Goal: Task Accomplishment & Management: Use online tool/utility

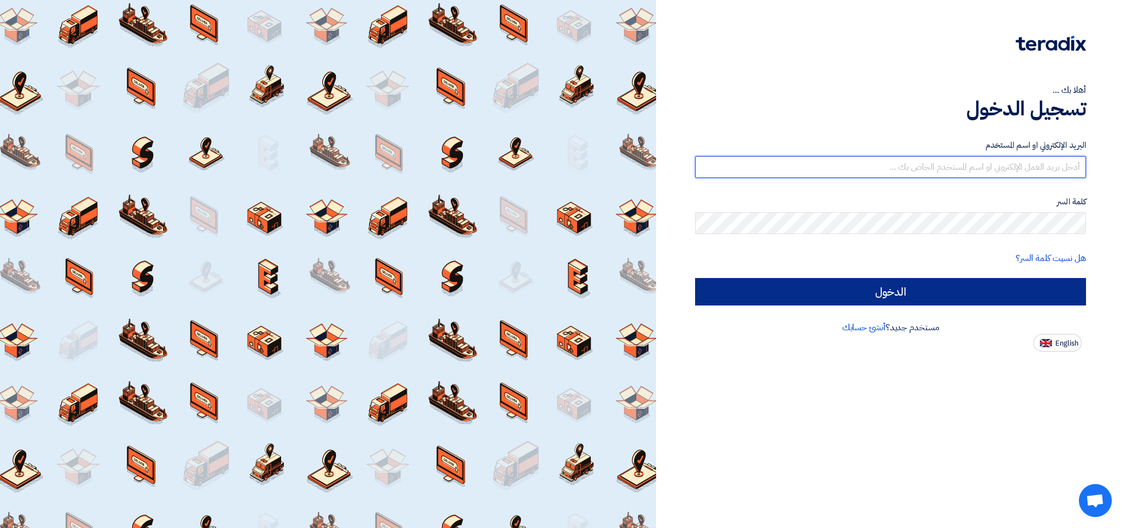
type input "[EMAIL_ADDRESS][DOMAIN_NAME]"
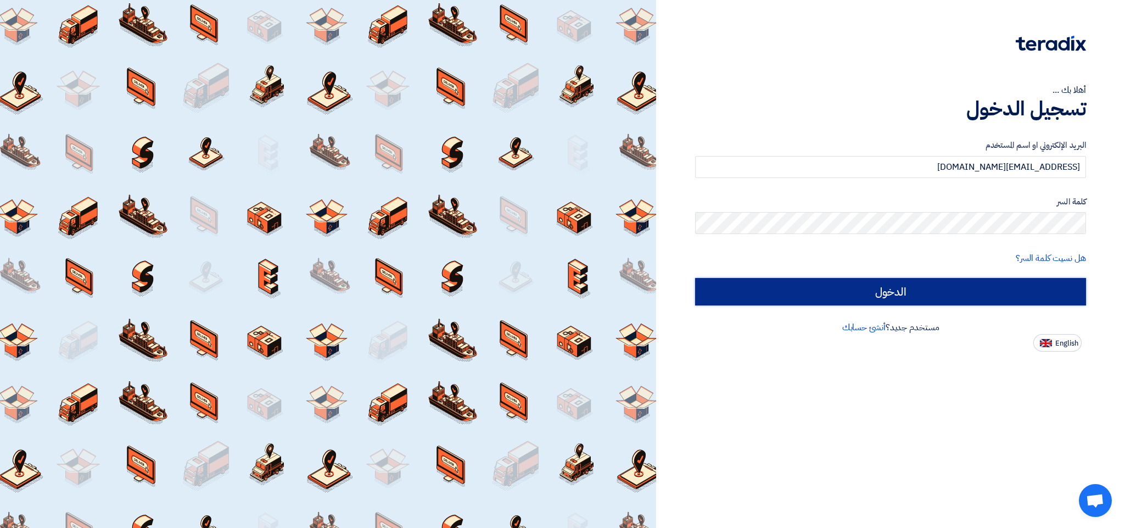
click at [890, 295] on input "الدخول" at bounding box center [890, 291] width 391 height 27
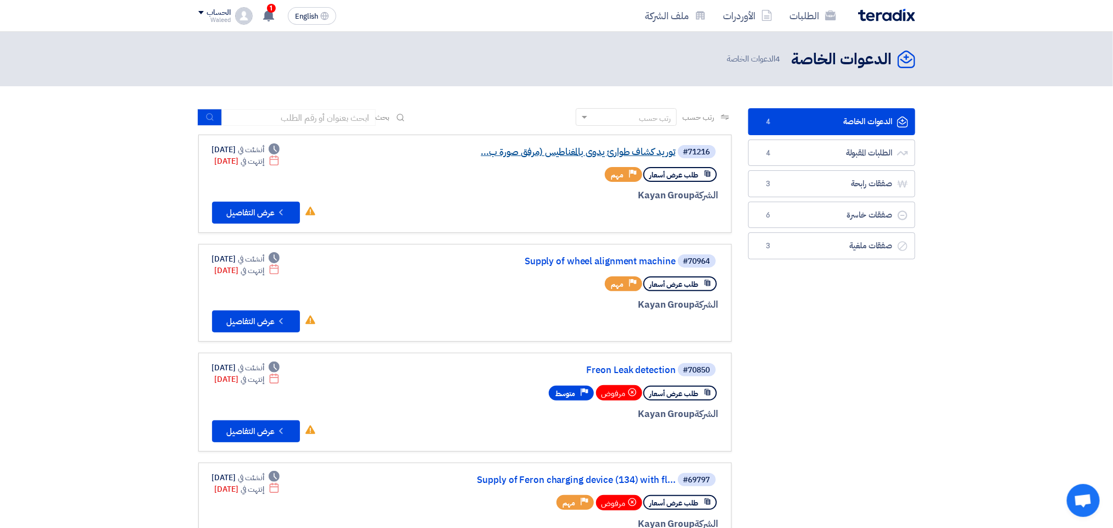
click at [569, 149] on link "توريد كشاف طوارئ يدوى بالمغناطيس (مرفق صورة ب..." at bounding box center [566, 152] width 220 height 10
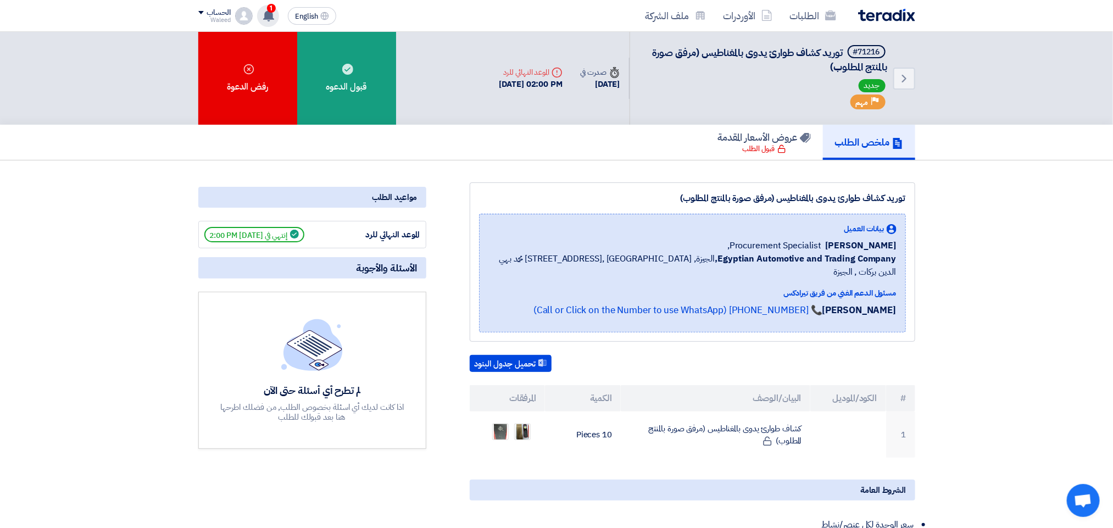
click at [272, 15] on use at bounding box center [268, 15] width 11 height 12
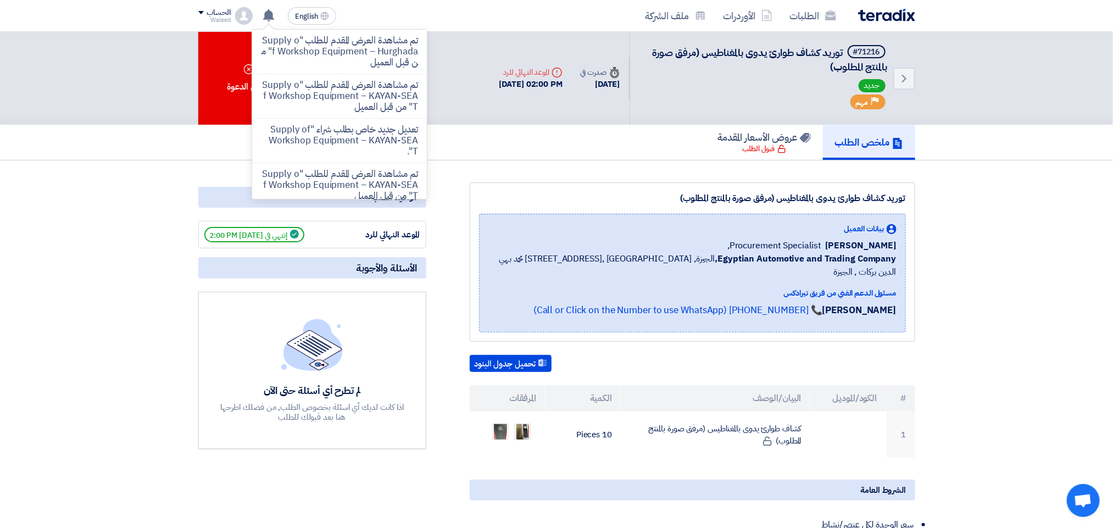
click at [80, 146] on div "ملخص الطلب عروض الأسعار المقدمة قبول الطلب" at bounding box center [556, 143] width 1113 height 36
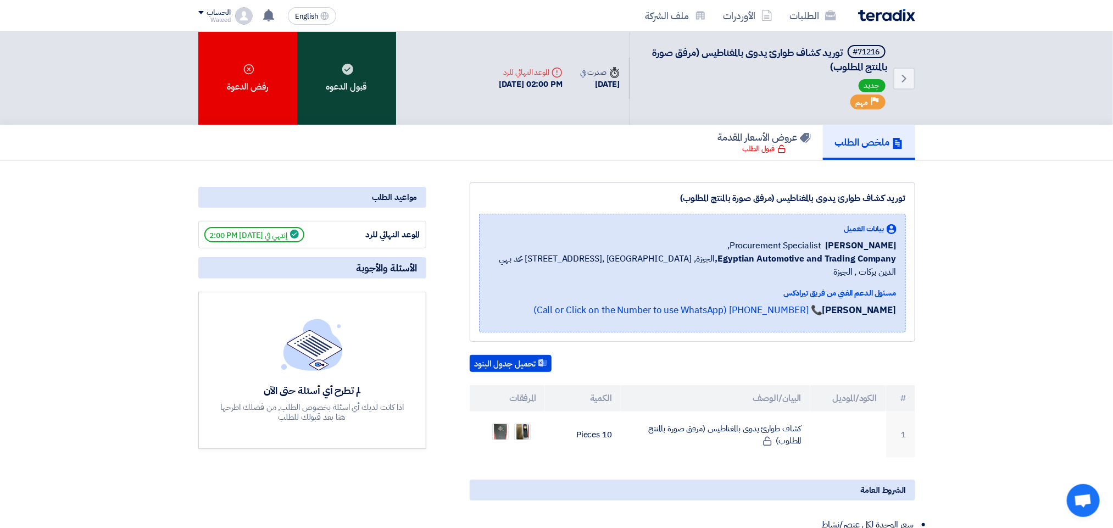
click at [353, 71] on div "قبول الدعوه" at bounding box center [346, 78] width 99 height 93
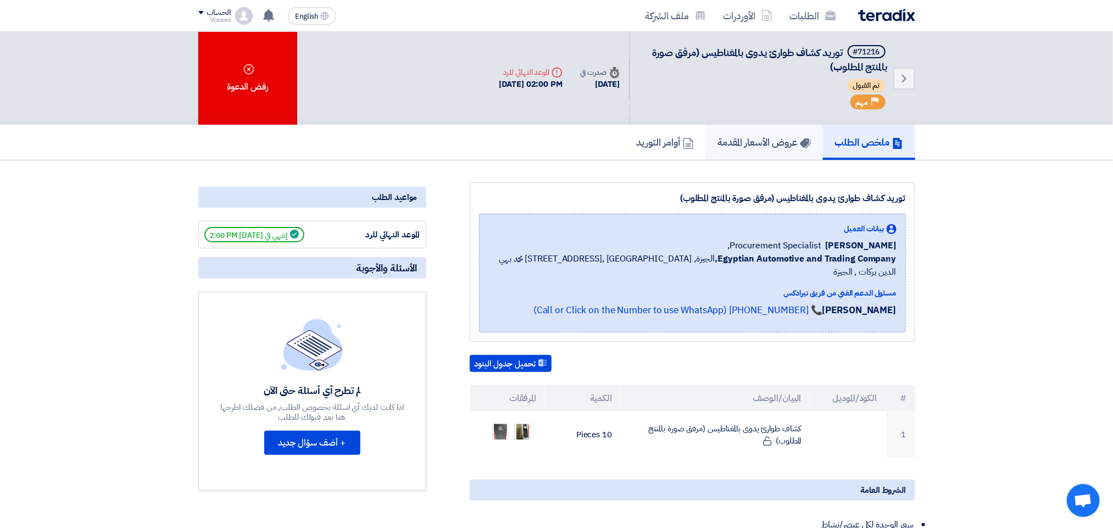
click at [758, 148] on link "عروض الأسعار المقدمة" at bounding box center [764, 142] width 117 height 35
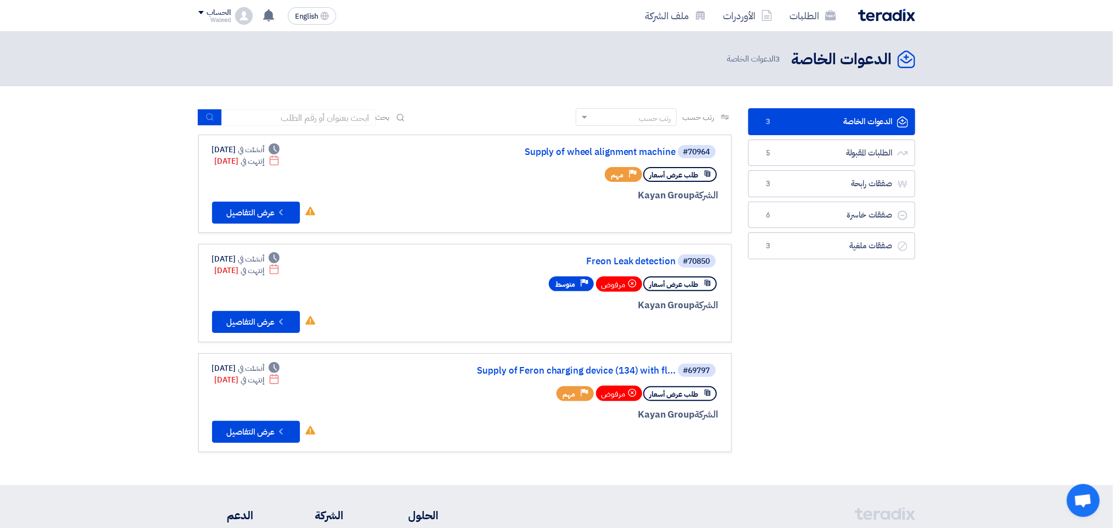
click at [977, 361] on section "الدعوات الخاصة الدعوات الخاصة 3 الطلبات المقبولة الطلبات المقبولة 5 صفقات رابحة…" at bounding box center [556, 285] width 1113 height 399
click at [853, 152] on link "الطلبات المقبولة الطلبات المقبولة 5" at bounding box center [831, 153] width 167 height 27
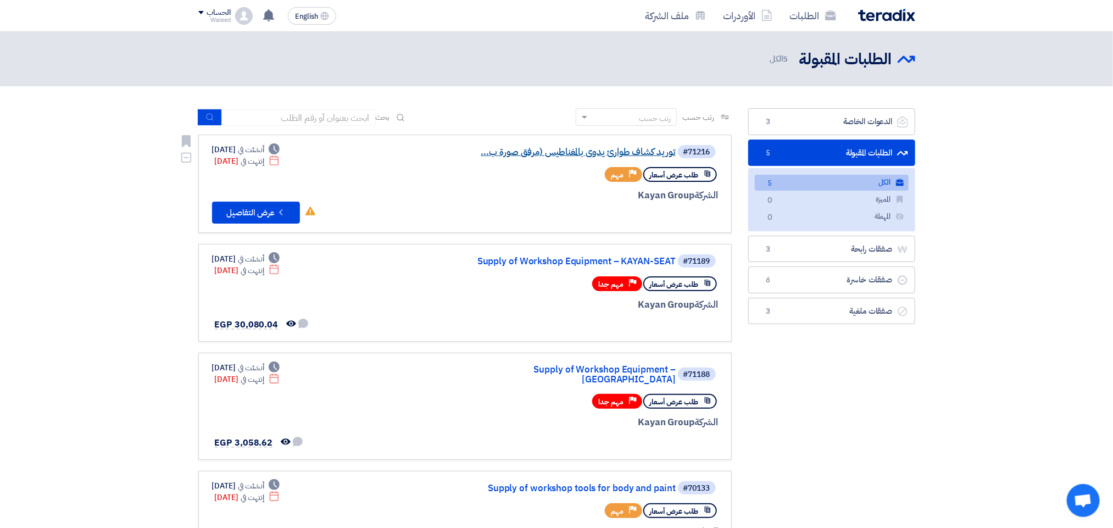
click at [625, 150] on link "توريد كشاف طوارئ يدوى بالمغناطيس (مرفق صورة ب..." at bounding box center [566, 152] width 220 height 10
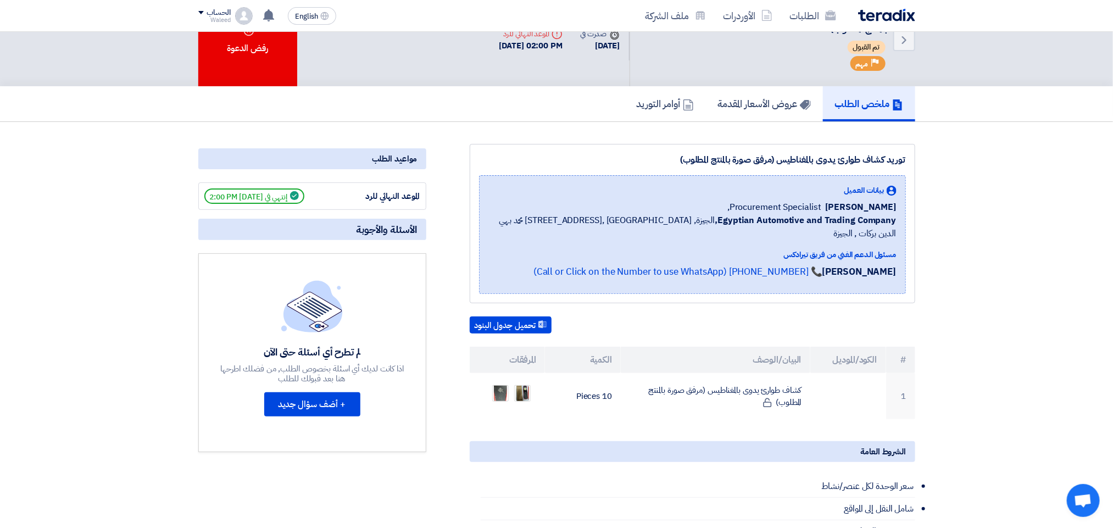
scroll to position [44, 0]
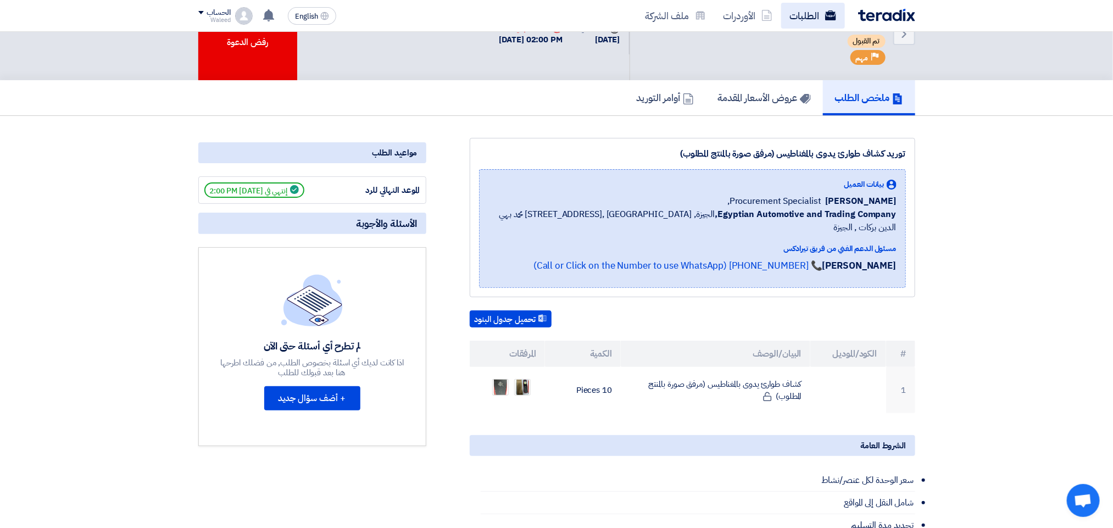
click at [803, 17] on link "الطلبات" at bounding box center [813, 16] width 64 height 26
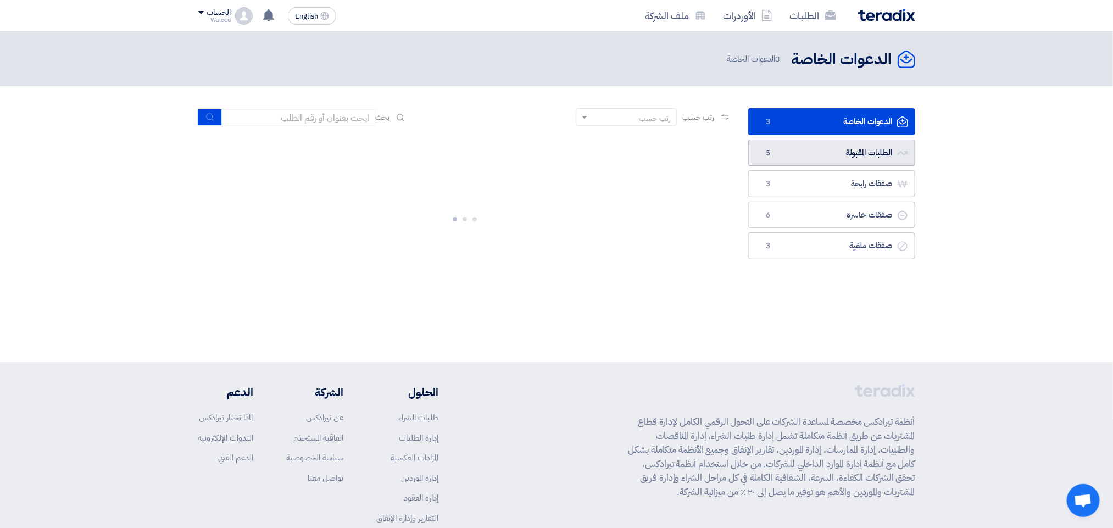
click at [778, 149] on link "الطلبات المقبولة الطلبات المقبولة 5" at bounding box center [831, 153] width 167 height 27
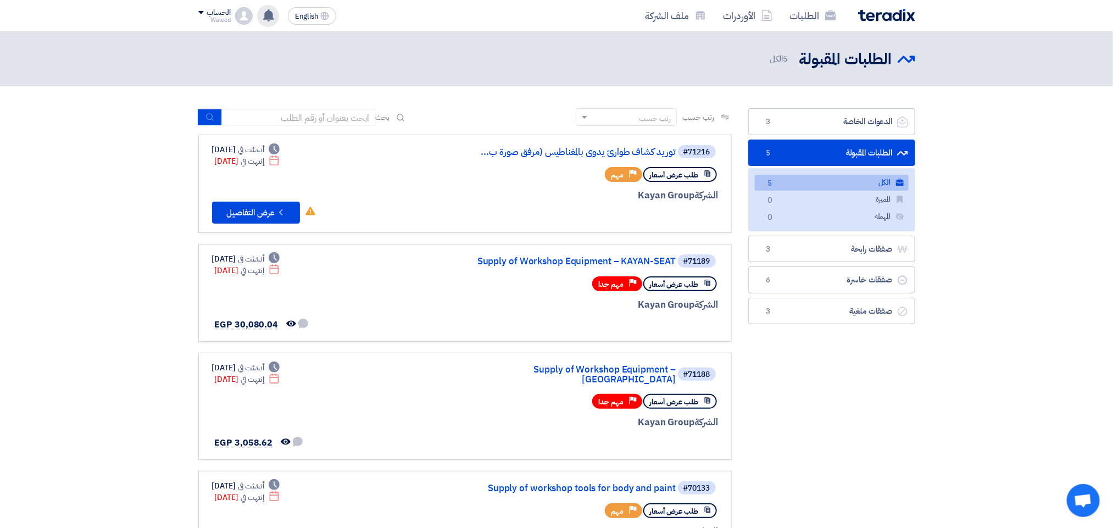
click at [266, 16] on use at bounding box center [268, 15] width 11 height 12
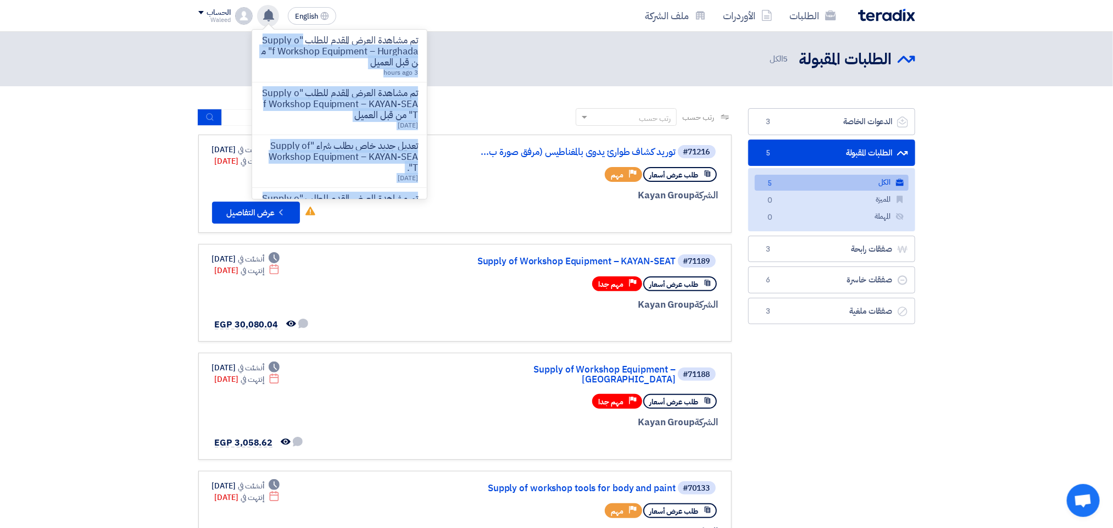
drag, startPoint x: 266, startPoint y: 16, endPoint x: 272, endPoint y: 23, distance: 9.3
click at [272, 23] on div "تم مشاهدة العرض المقدم للطلب "Supply of Workshop Equipment – Hurghada" من قبل ا…" at bounding box center [268, 16] width 22 height 22
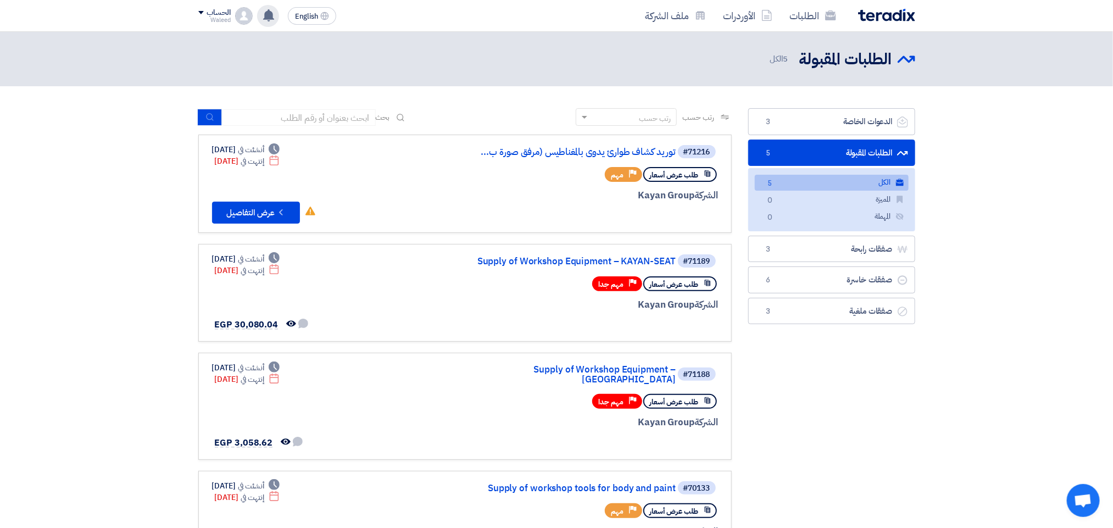
click at [272, 20] on icon at bounding box center [269, 15] width 12 height 12
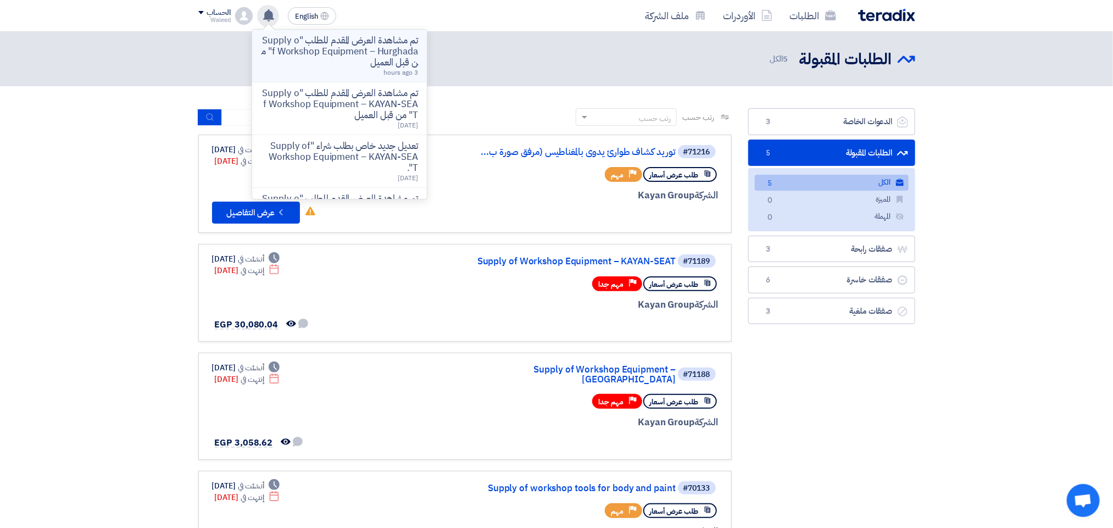
click at [309, 48] on p "تم مشاهدة العرض المقدم للطلب "Supply of Workshop Equipment – Hurghada" من قبل ا…" at bounding box center [339, 51] width 157 height 33
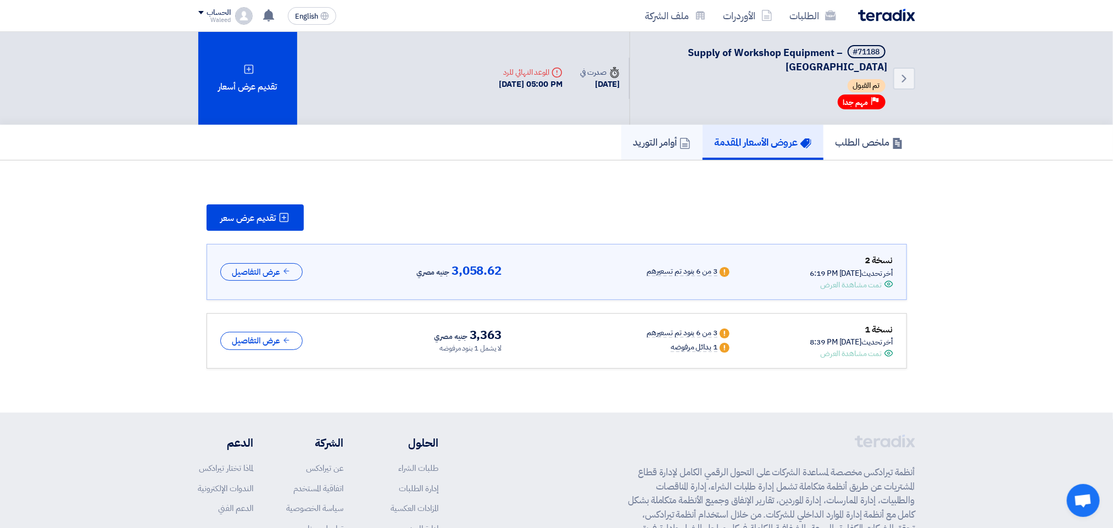
scroll to position [7, 0]
